Goal: Task Accomplishment & Management: Complete application form

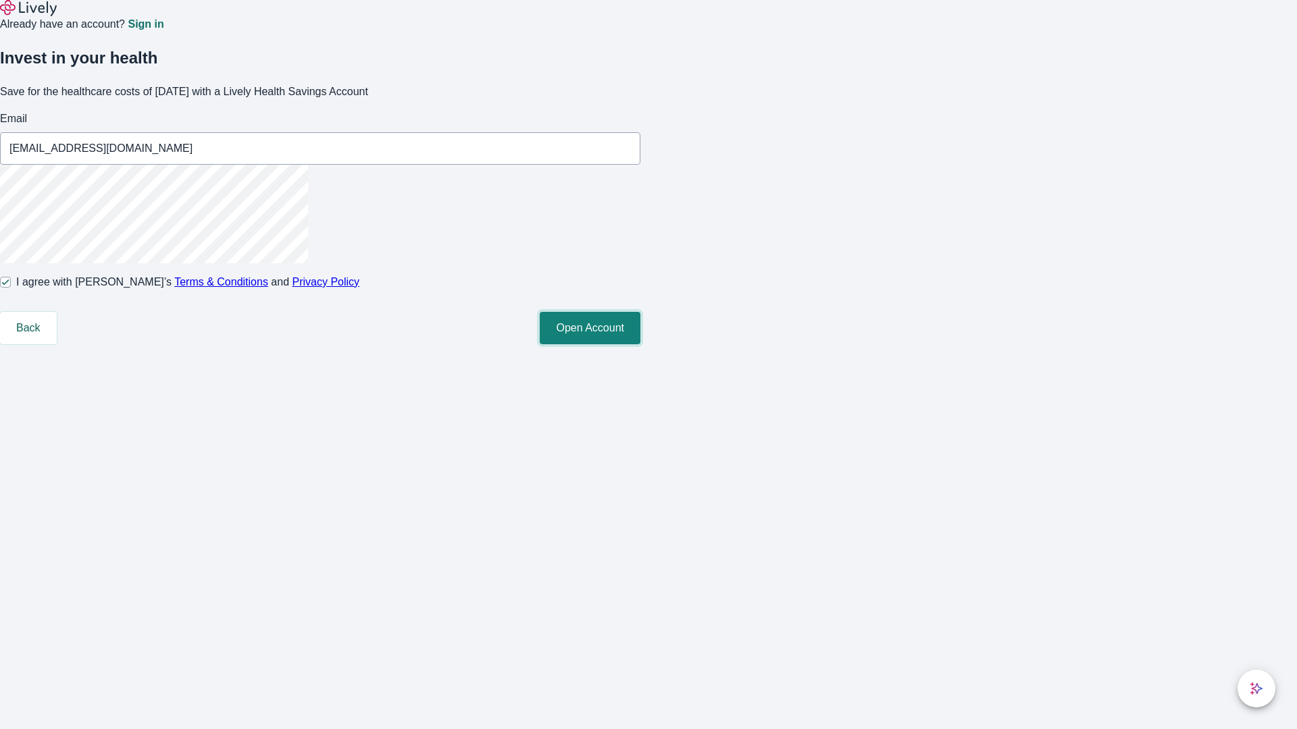
click at [640, 344] on button "Open Account" at bounding box center [590, 328] width 101 height 32
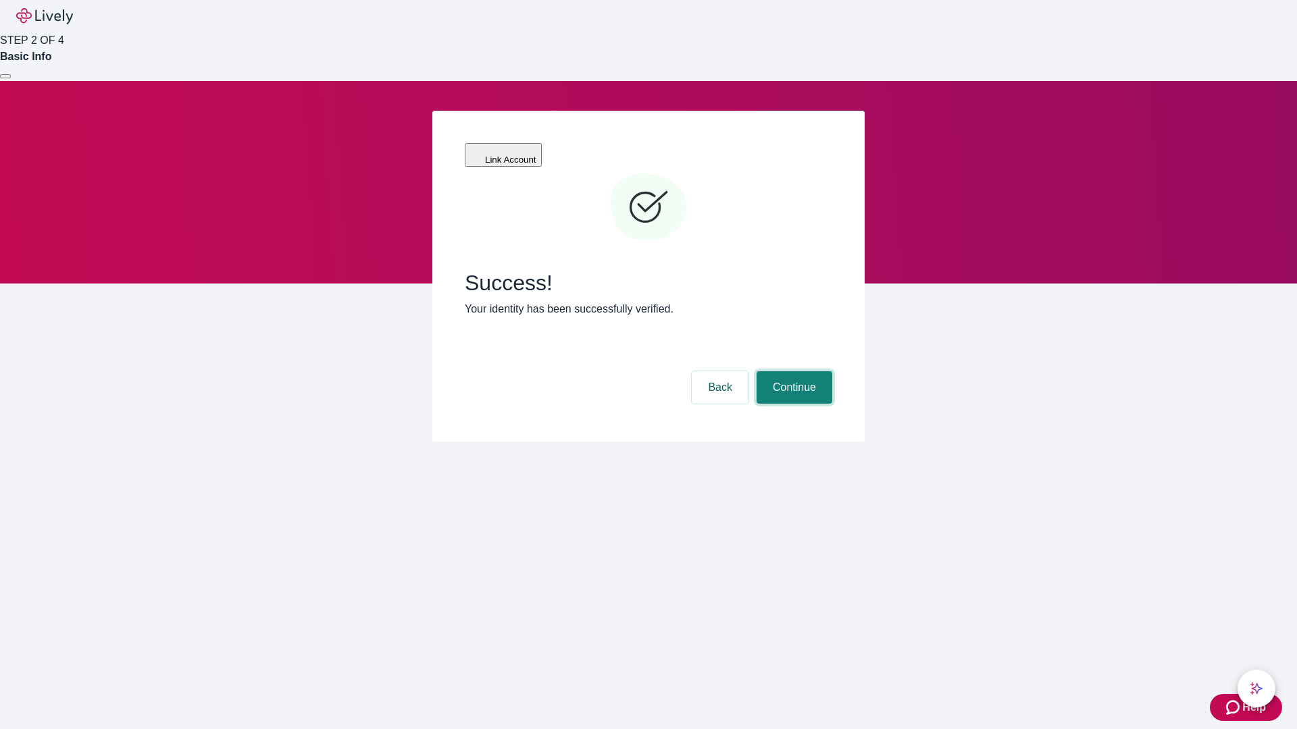
click at [792, 371] on button "Continue" at bounding box center [794, 387] width 76 height 32
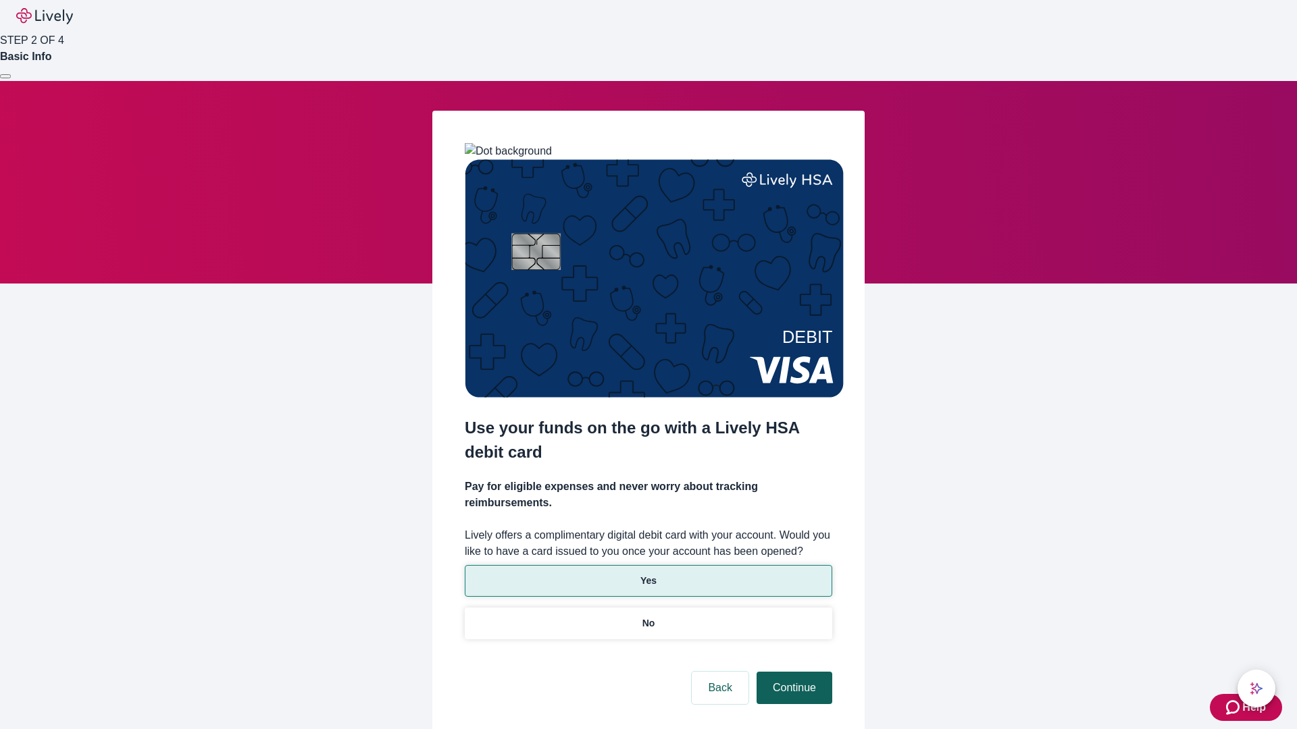
click at [648, 617] on p "No" at bounding box center [648, 624] width 13 height 14
click at [792, 672] on button "Continue" at bounding box center [794, 688] width 76 height 32
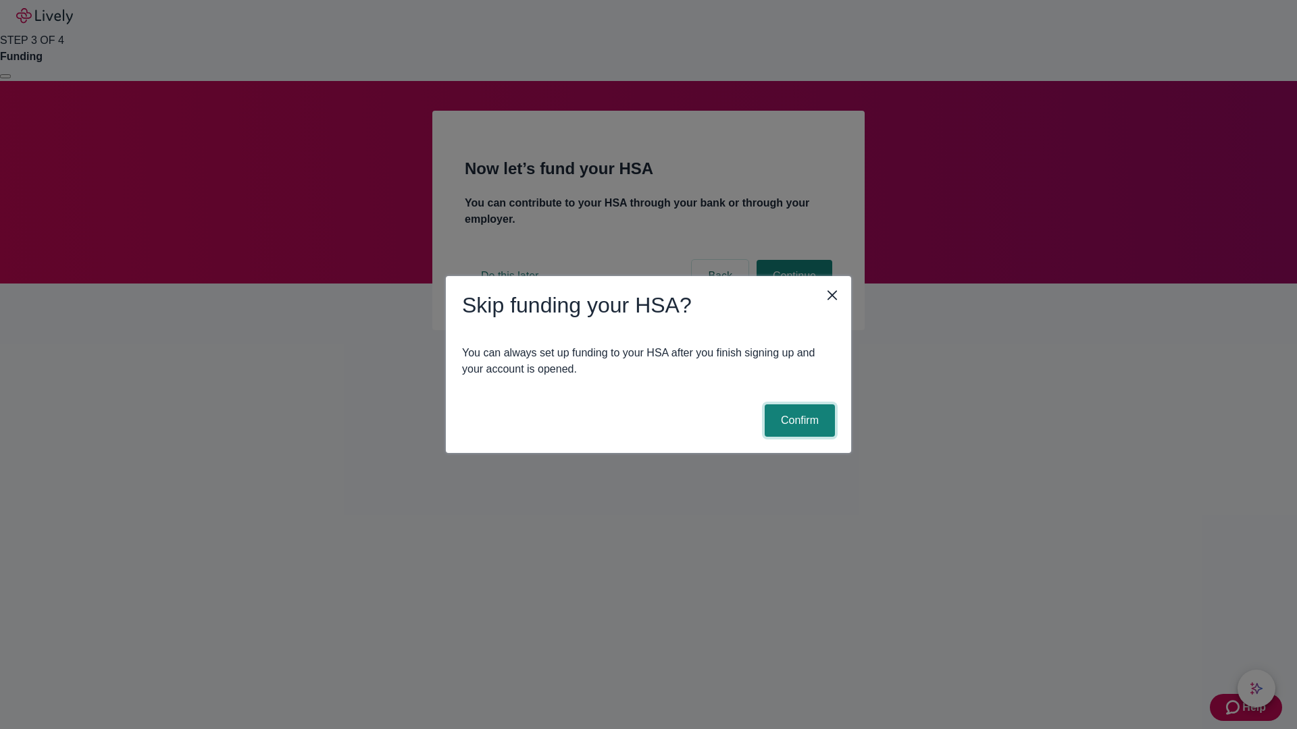
click at [798, 421] on button "Confirm" at bounding box center [800, 421] width 70 height 32
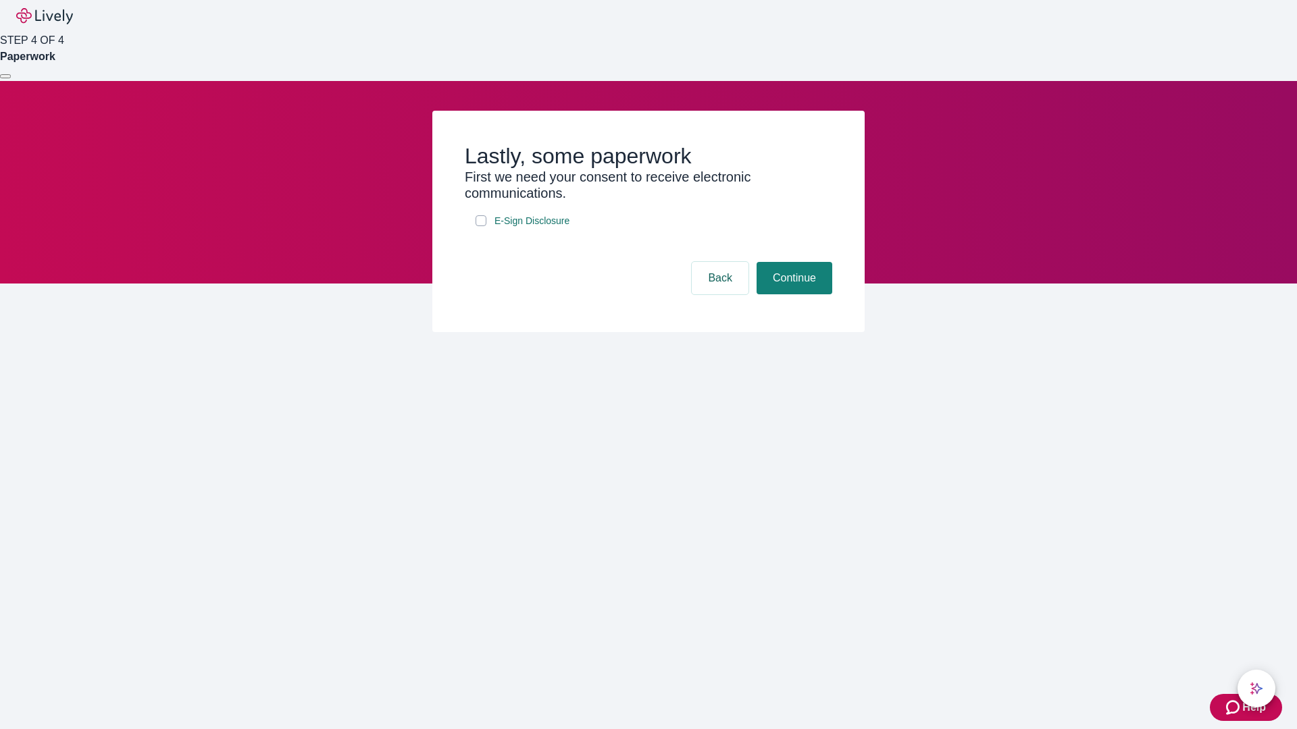
click at [481, 226] on input "E-Sign Disclosure" at bounding box center [480, 220] width 11 height 11
checkbox input "true"
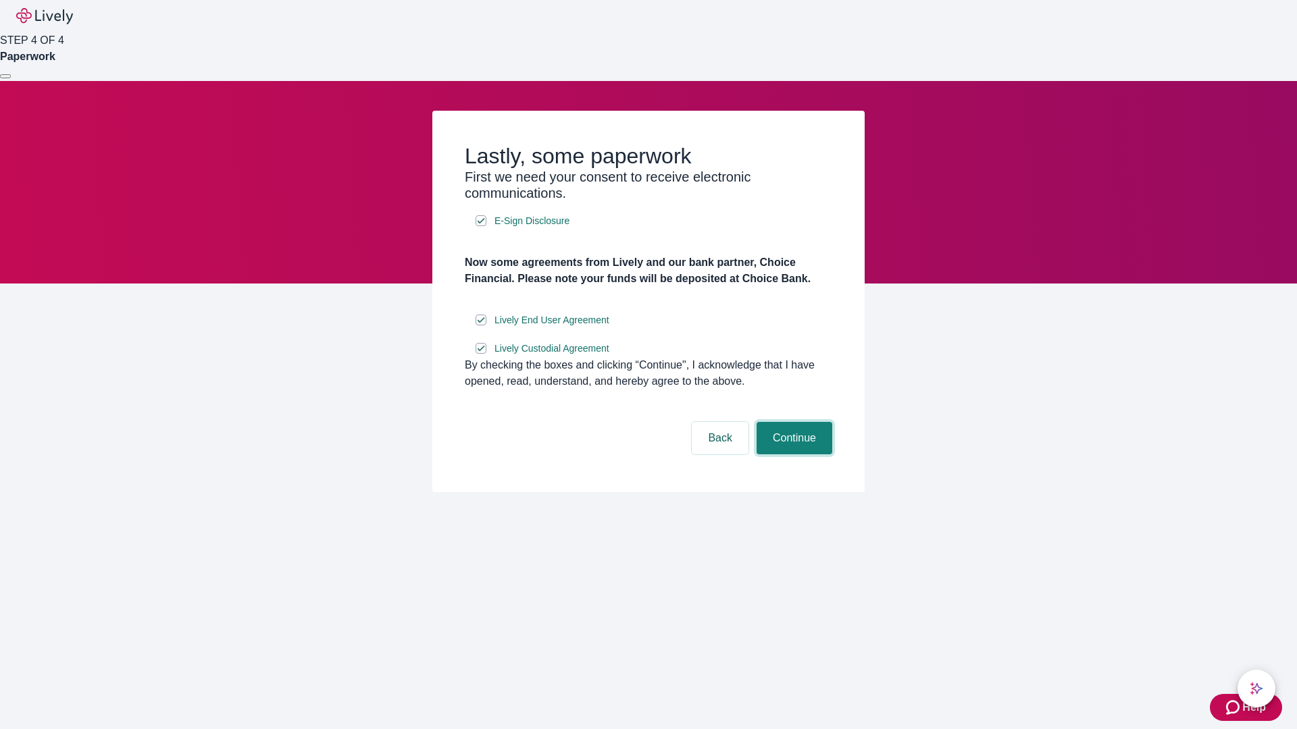
click at [792, 455] on button "Continue" at bounding box center [794, 438] width 76 height 32
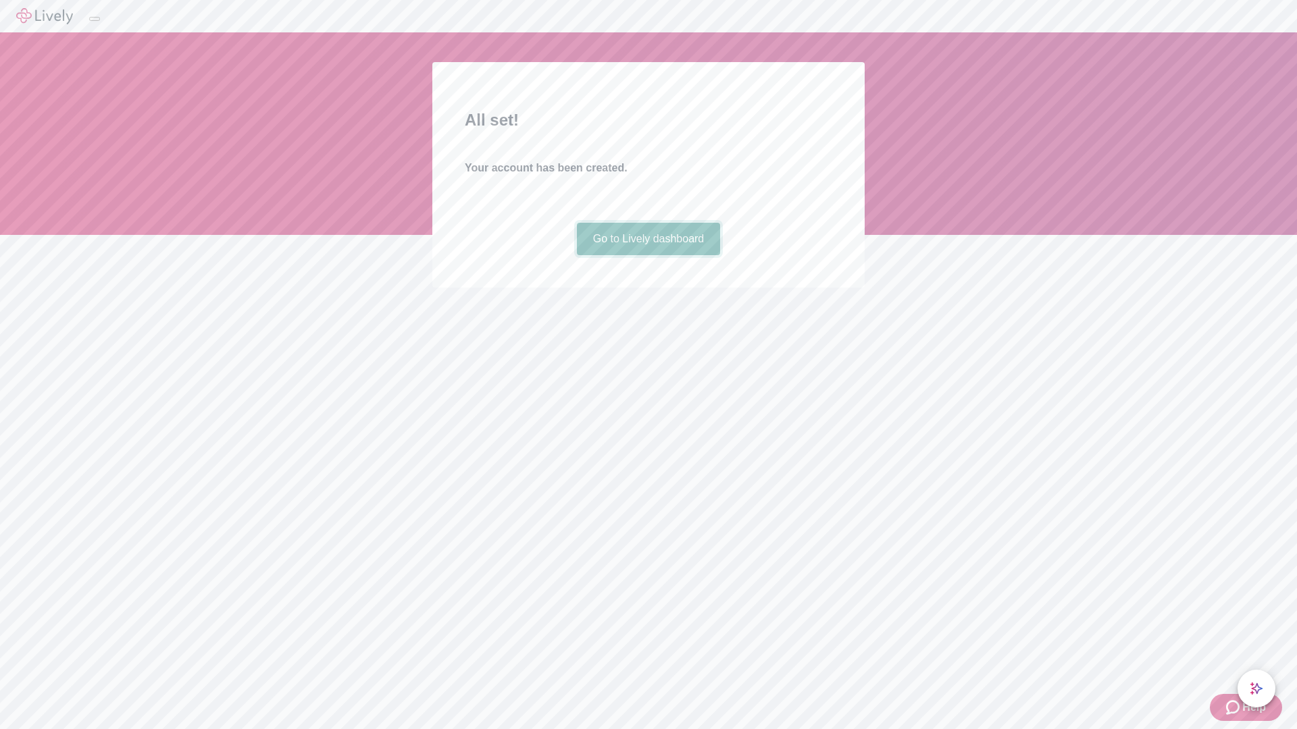
click at [648, 255] on link "Go to Lively dashboard" at bounding box center [649, 239] width 144 height 32
